Goal: Transaction & Acquisition: Purchase product/service

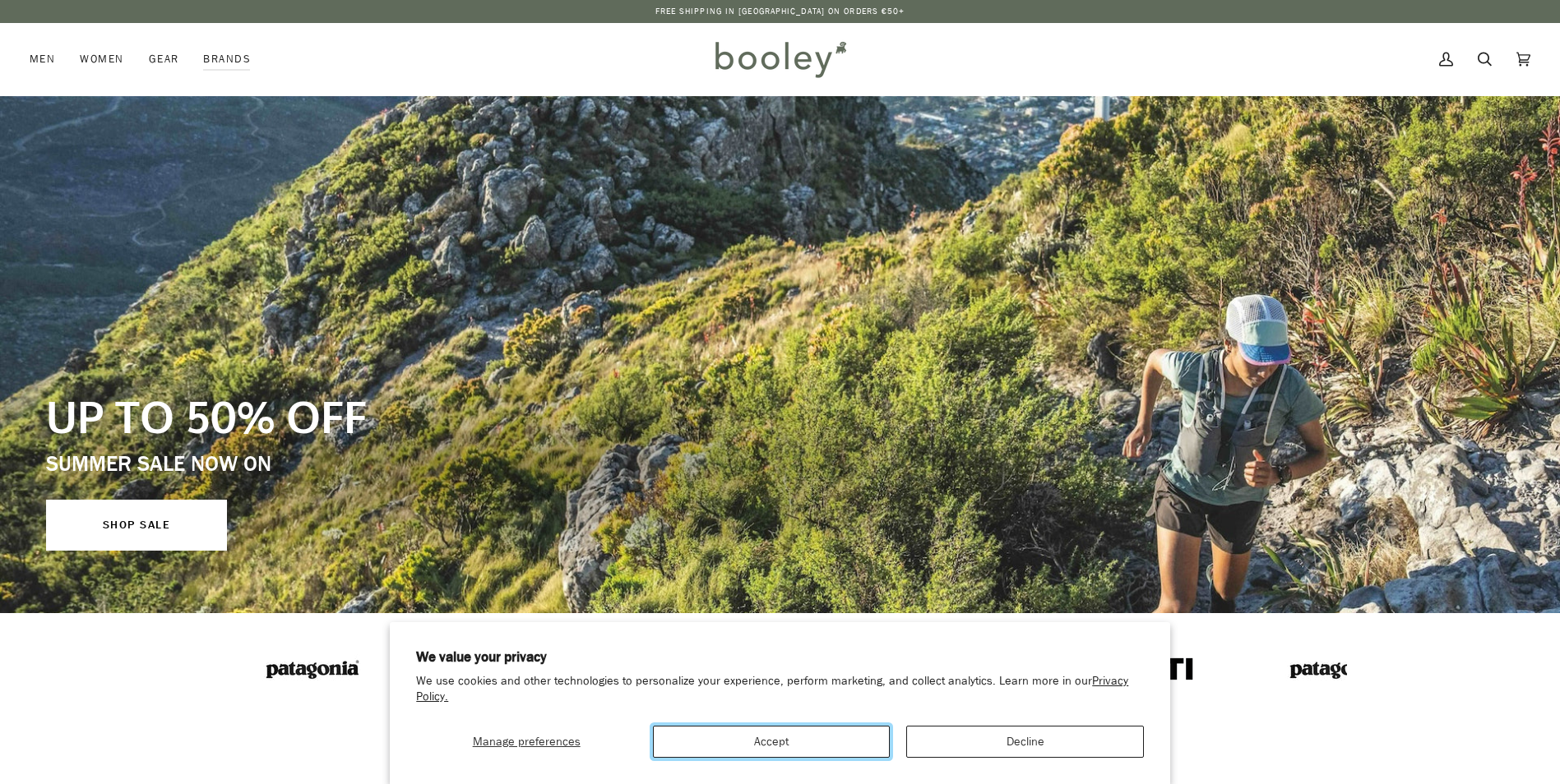
click at [759, 753] on button "Accept" at bounding box center [772, 741] width 237 height 32
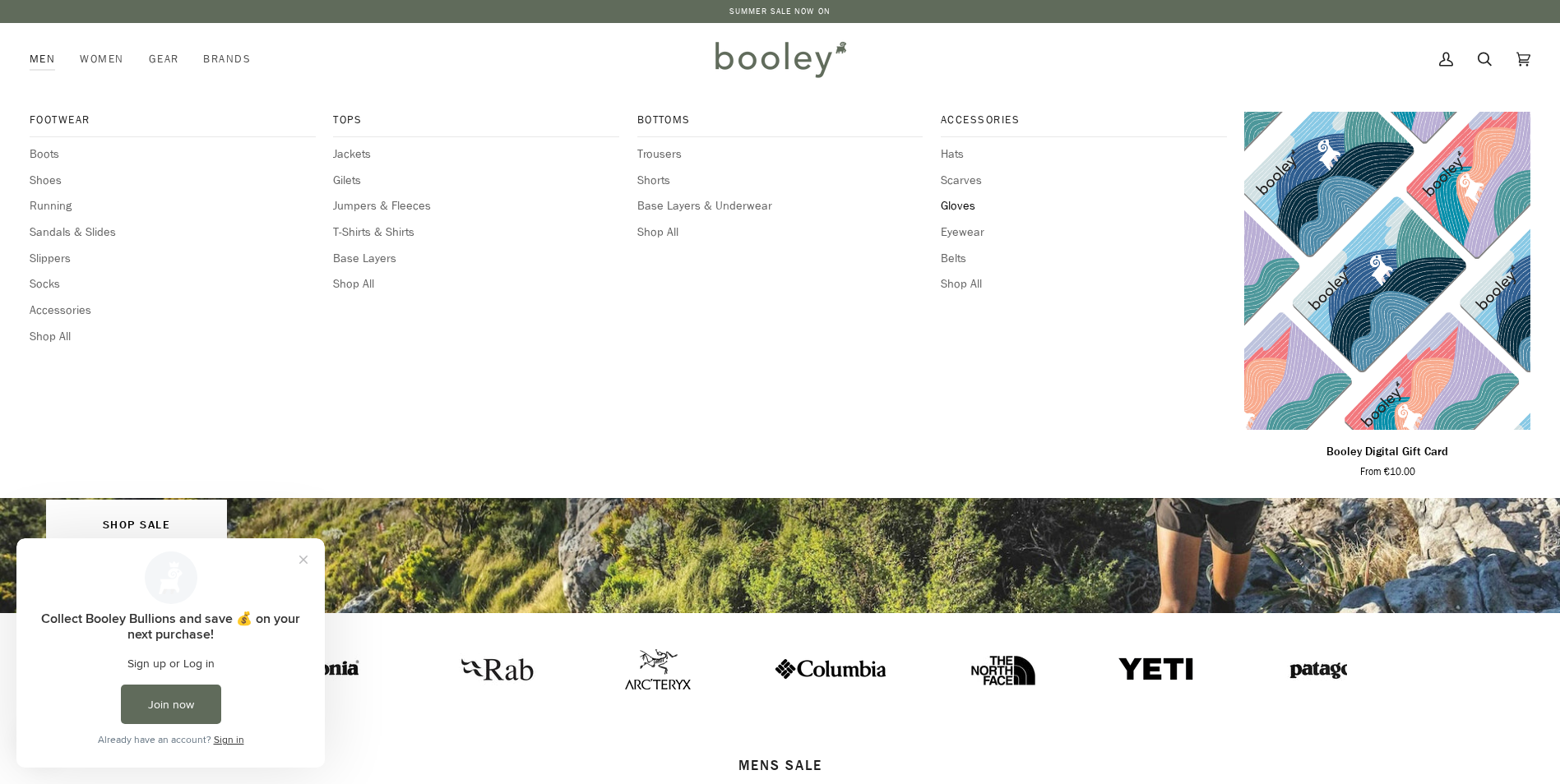
click at [969, 206] on span "Gloves" at bounding box center [1084, 206] width 287 height 18
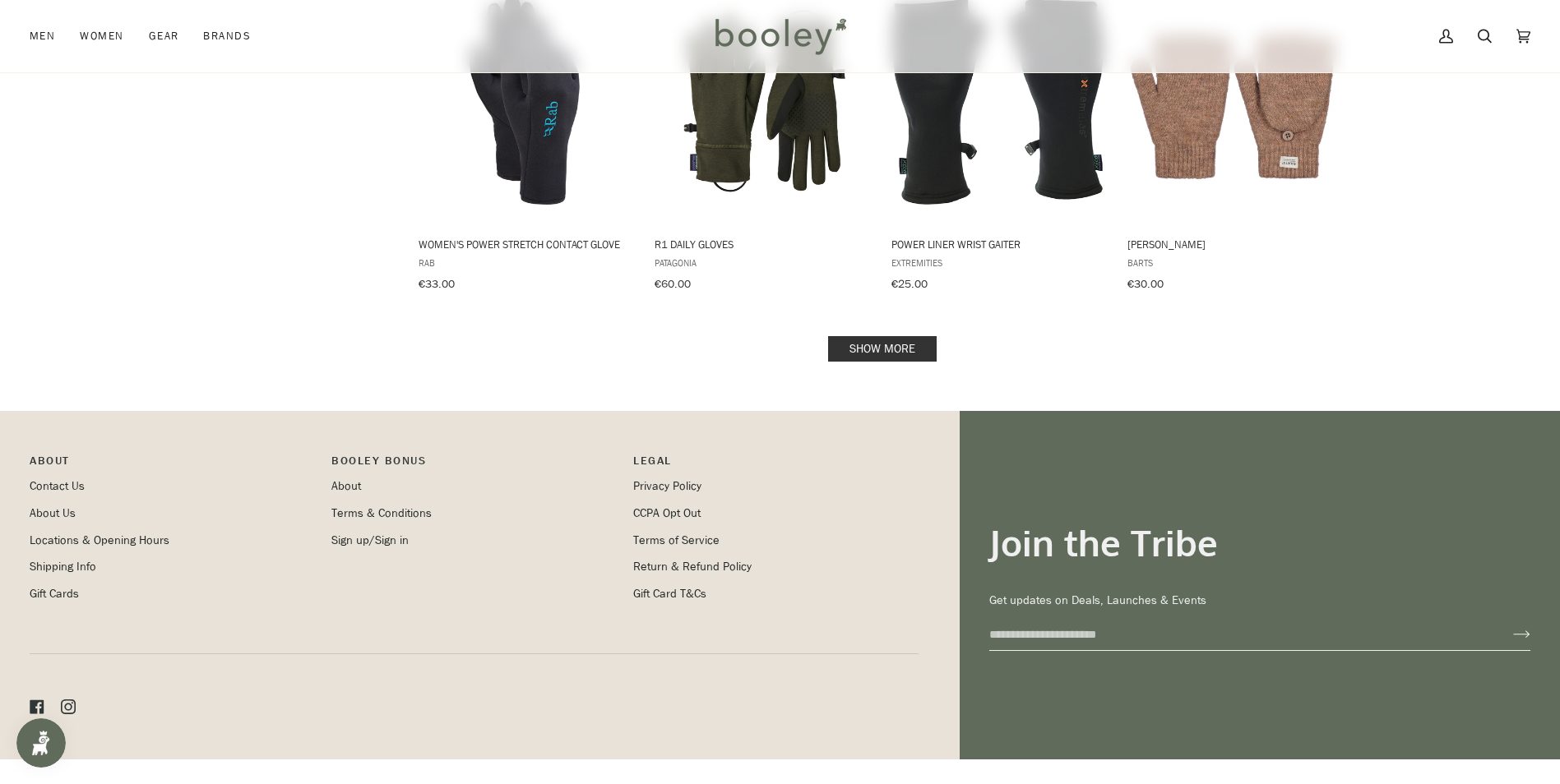
scroll to position [1726, 0]
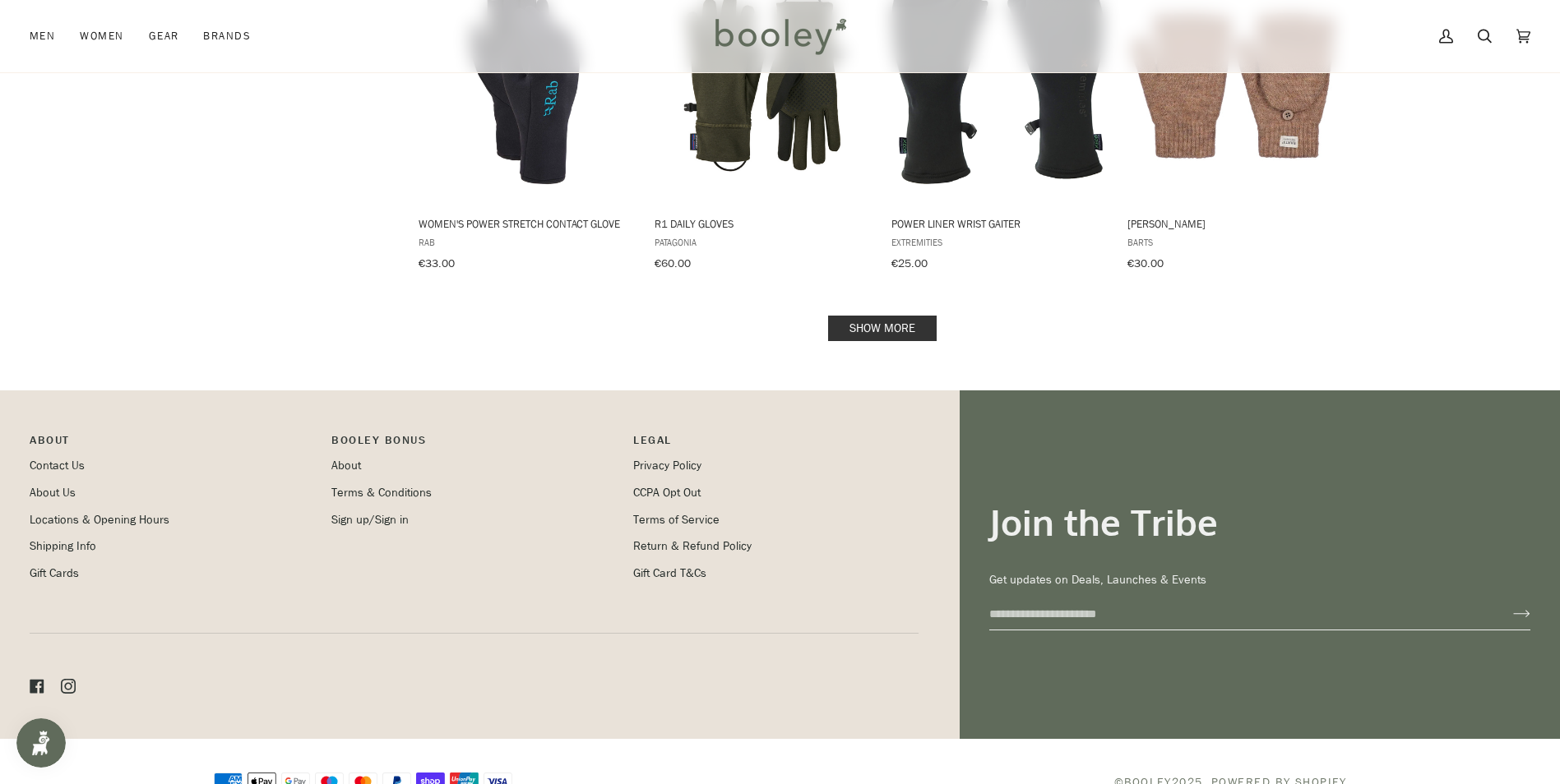
click at [894, 321] on link "Show more" at bounding box center [882, 328] width 109 height 25
